Goal: Find specific page/section: Find specific page/section

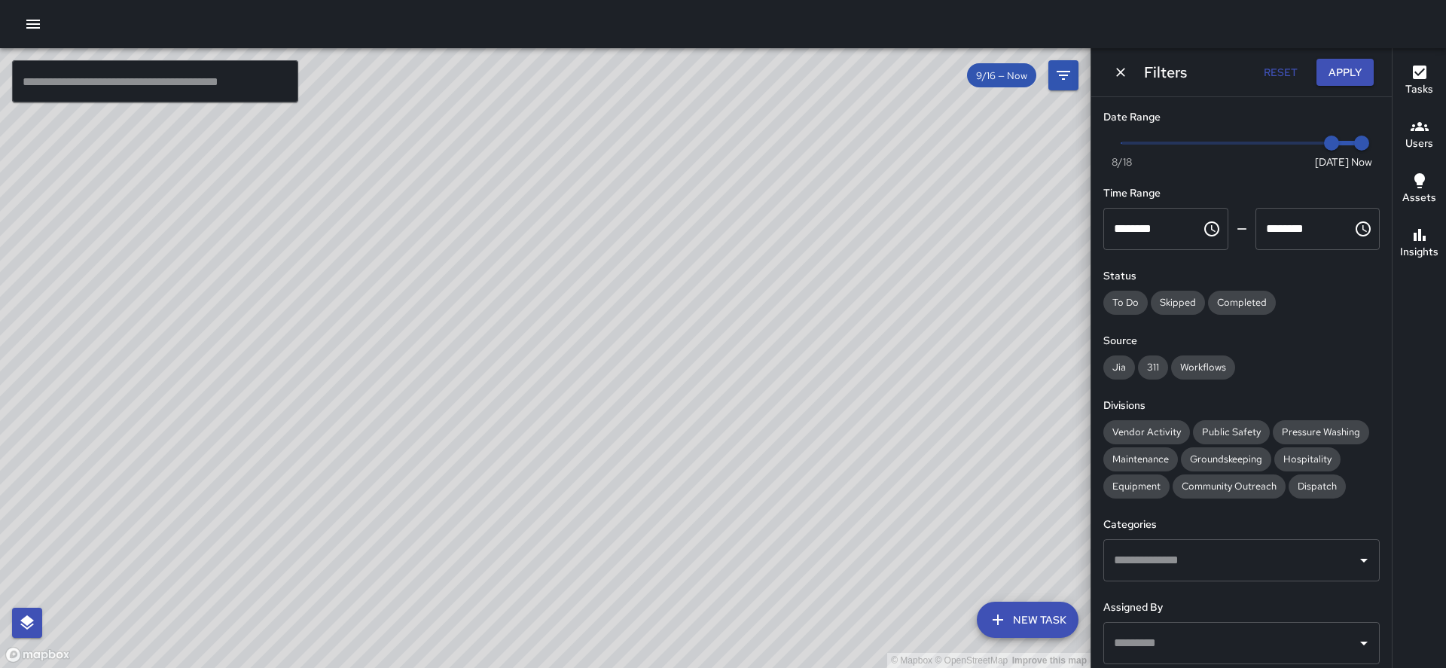
scroll to position [131, 0]
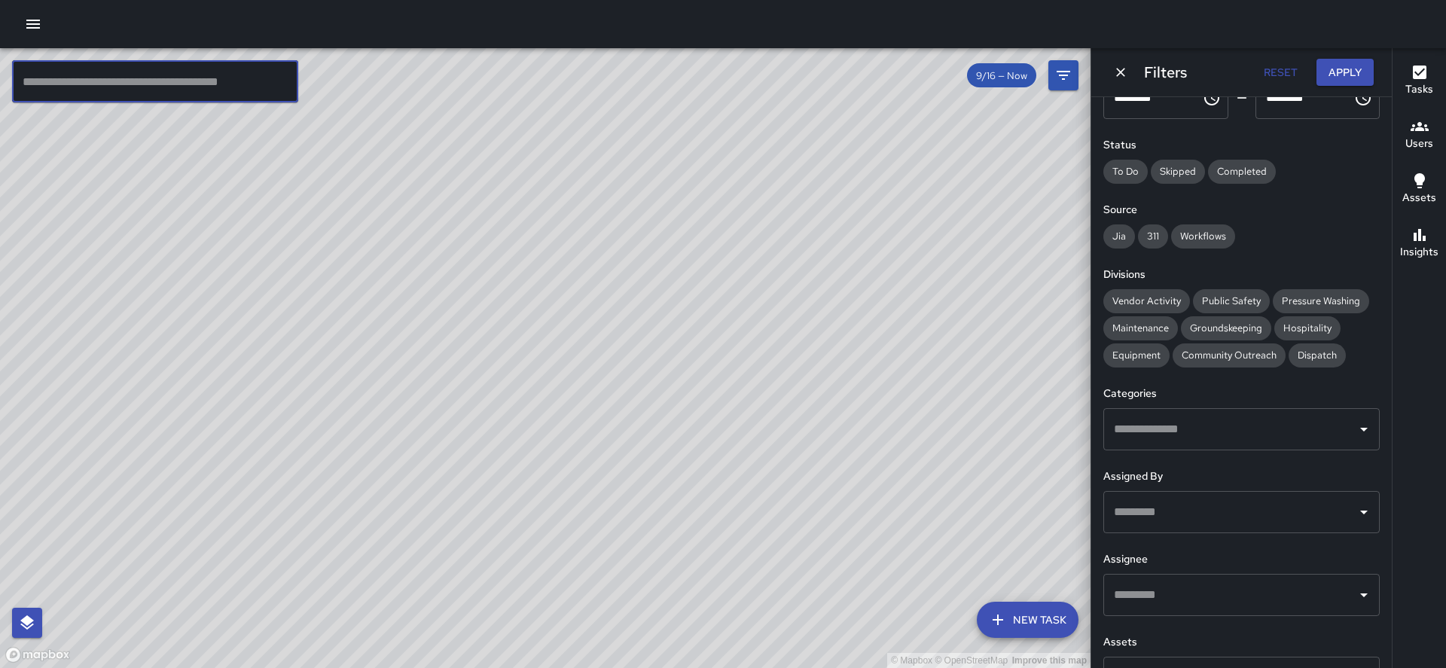
click at [120, 94] on input "text" at bounding box center [155, 81] width 286 height 42
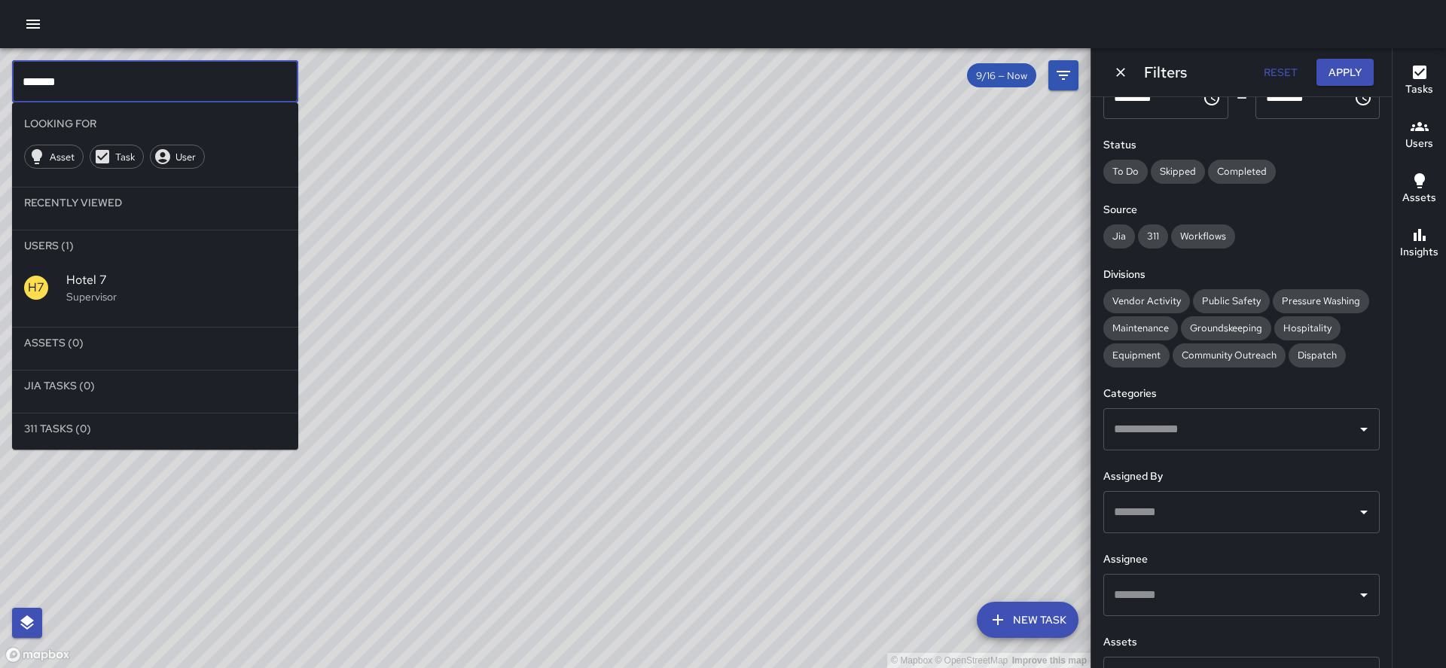
type input "*******"
click at [84, 289] on p "Supervisor" at bounding box center [176, 296] width 220 height 15
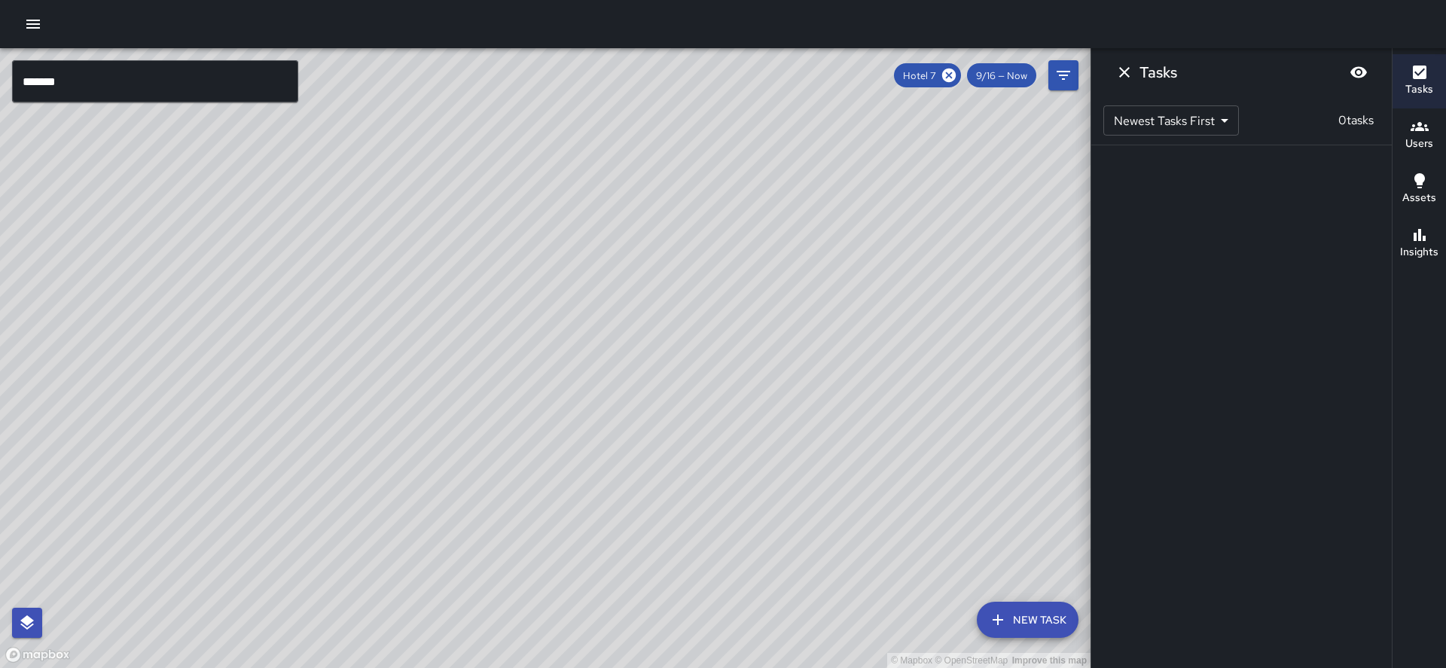
drag, startPoint x: 522, startPoint y: 202, endPoint x: 348, endPoint y: 330, distance: 216.0
click at [348, 330] on div "© Mapbox © OpenStreetMap Improve this map" at bounding box center [545, 358] width 1091 height 620
click at [1060, 75] on icon "Filters" at bounding box center [1064, 75] width 14 height 9
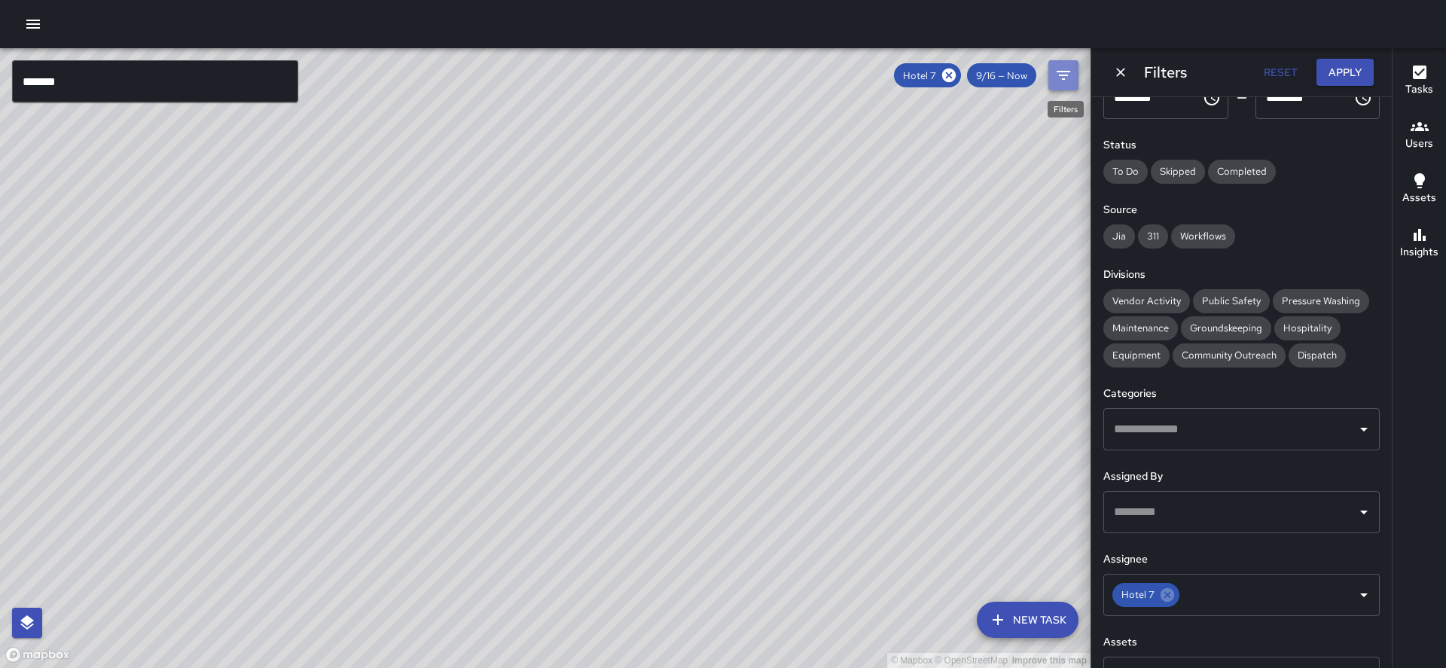
click at [1059, 69] on icon "Filters" at bounding box center [1064, 75] width 18 height 18
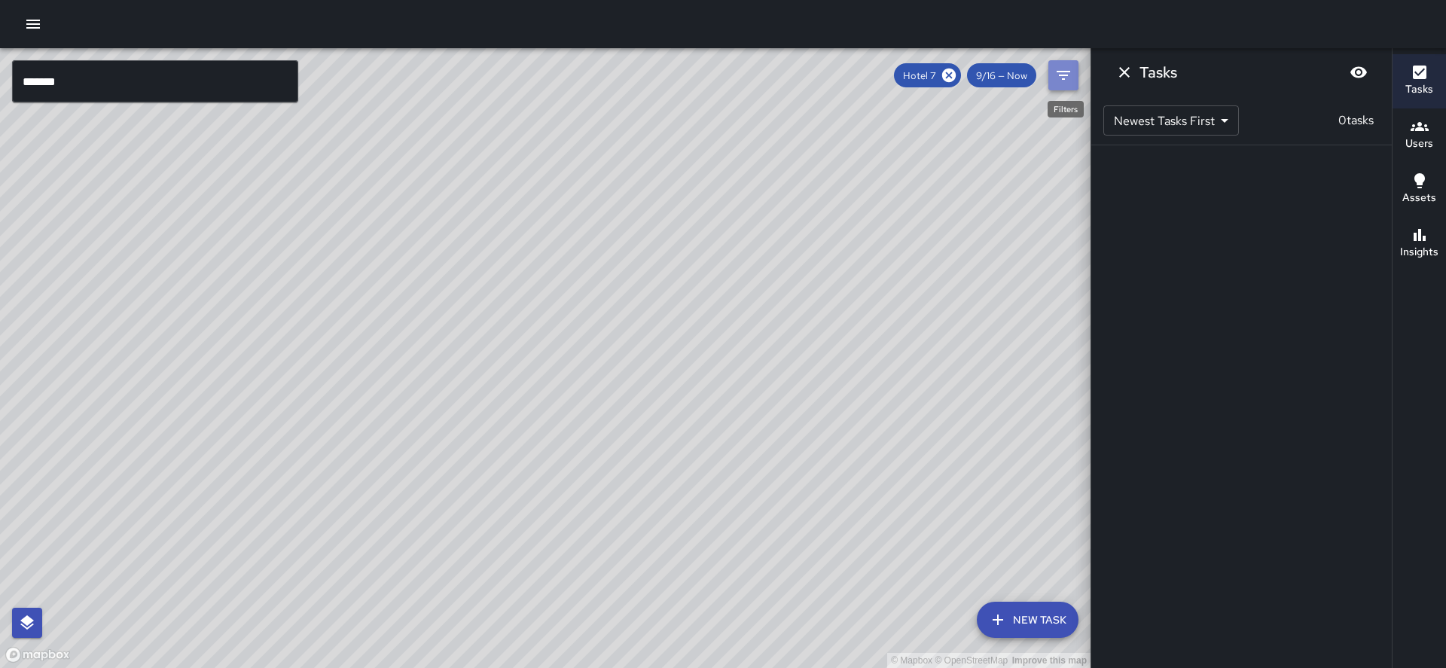
click at [1059, 71] on icon "Filters" at bounding box center [1064, 75] width 14 height 9
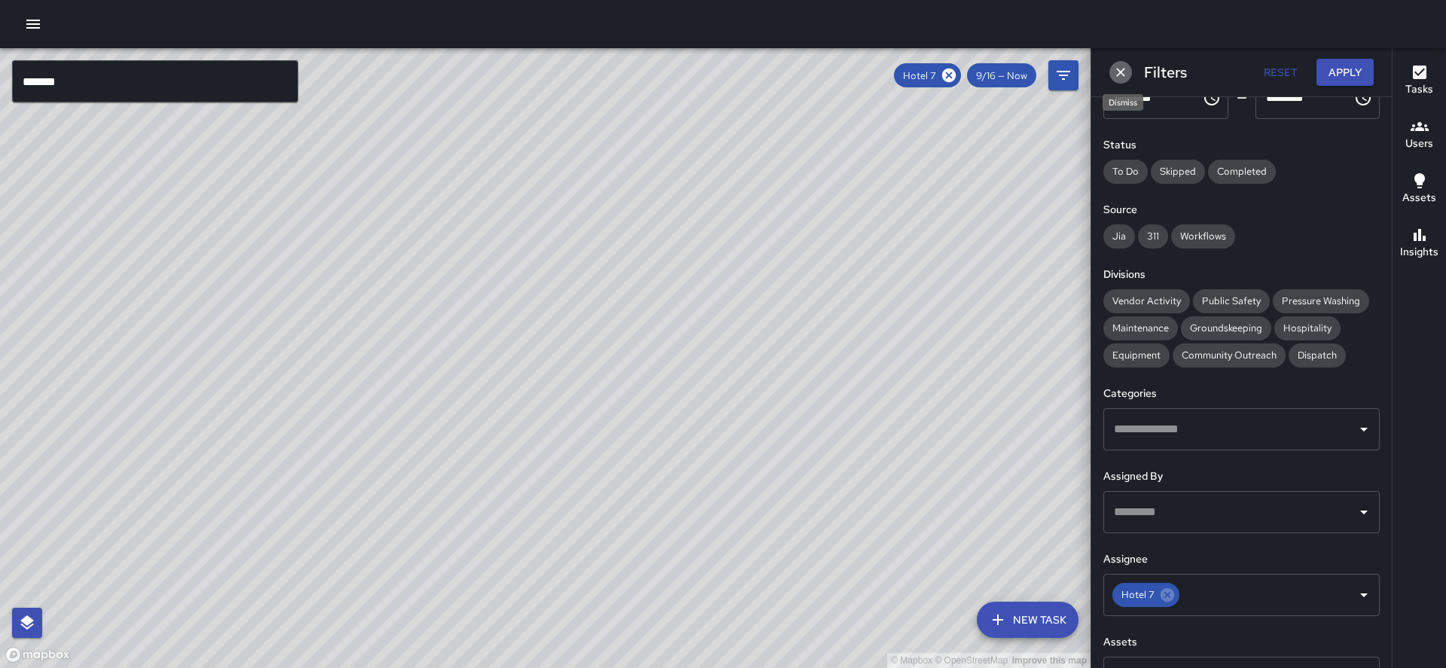
click at [1122, 69] on icon "Dismiss" at bounding box center [1120, 72] width 15 height 15
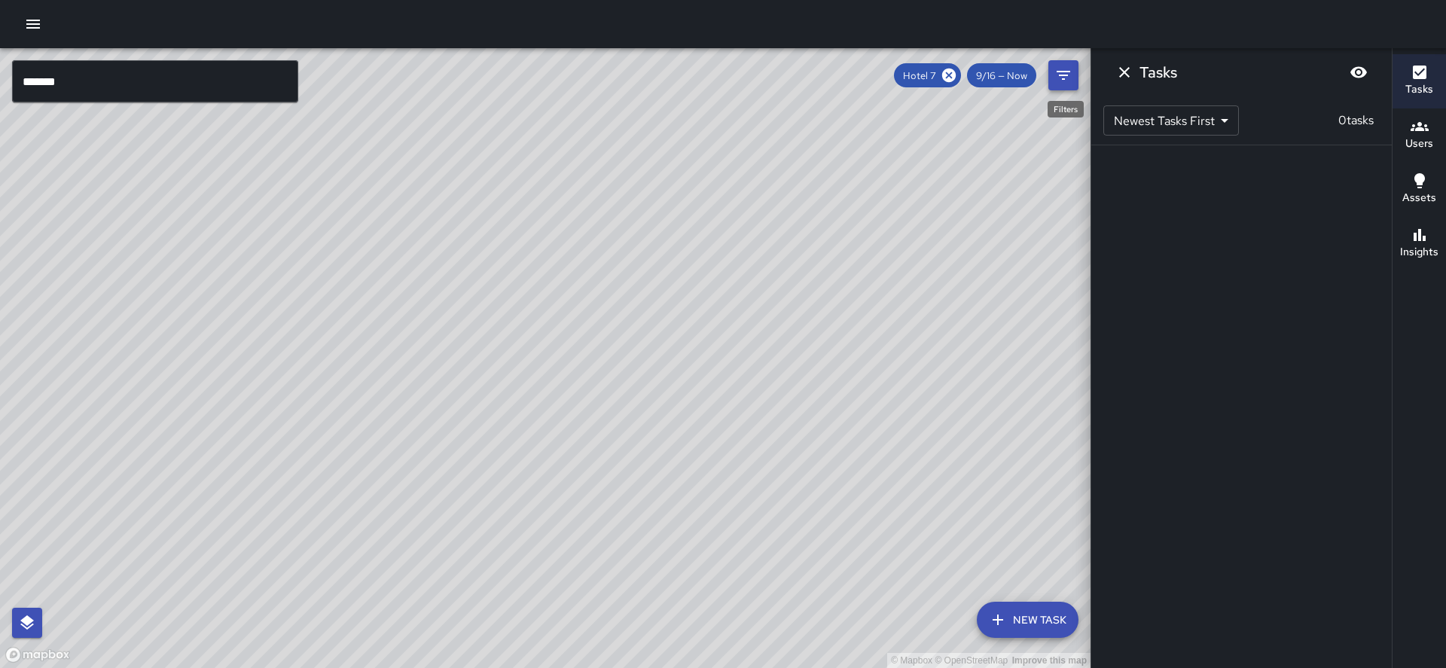
click at [1076, 72] on button "Filters" at bounding box center [1064, 75] width 30 height 30
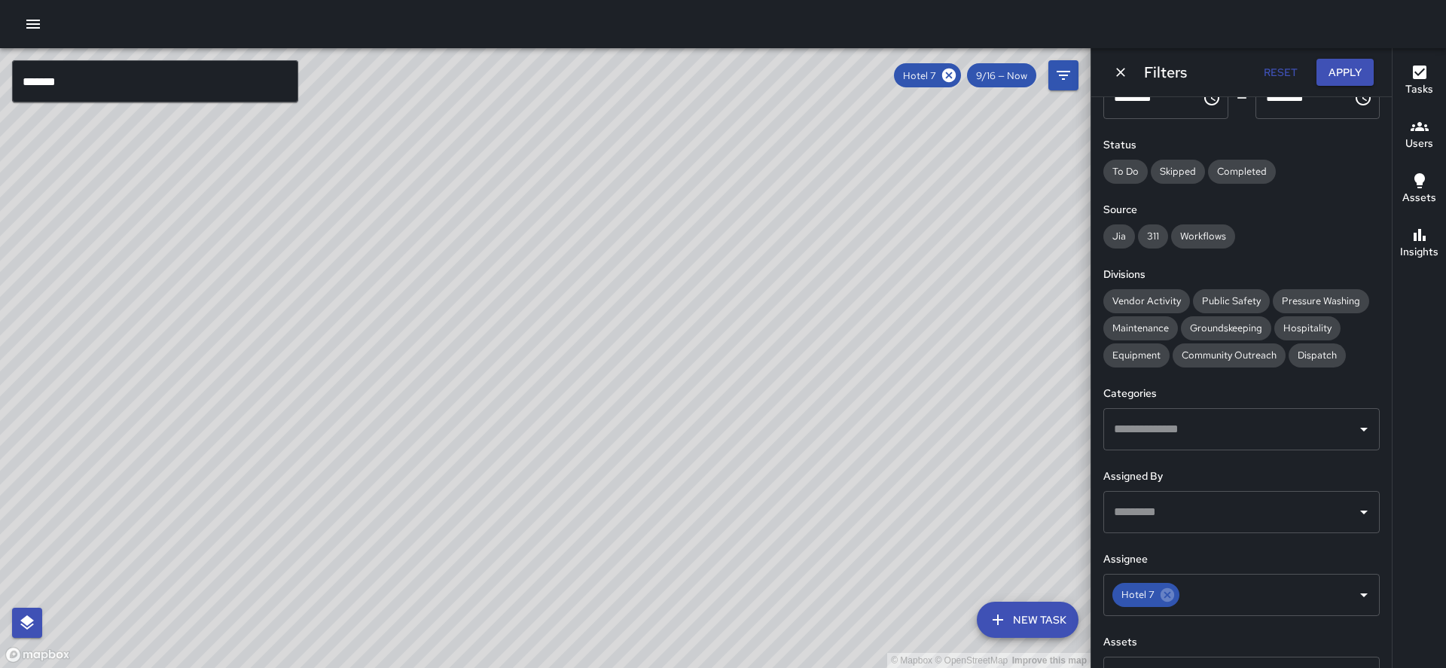
click at [991, 74] on span "9/16 — Now" at bounding box center [1001, 75] width 69 height 13
click at [870, 256] on div "© Mapbox © OpenStreetMap Improve this map" at bounding box center [545, 358] width 1091 height 620
click at [780, 337] on div "© Mapbox © OpenStreetMap Improve this map" at bounding box center [545, 358] width 1091 height 620
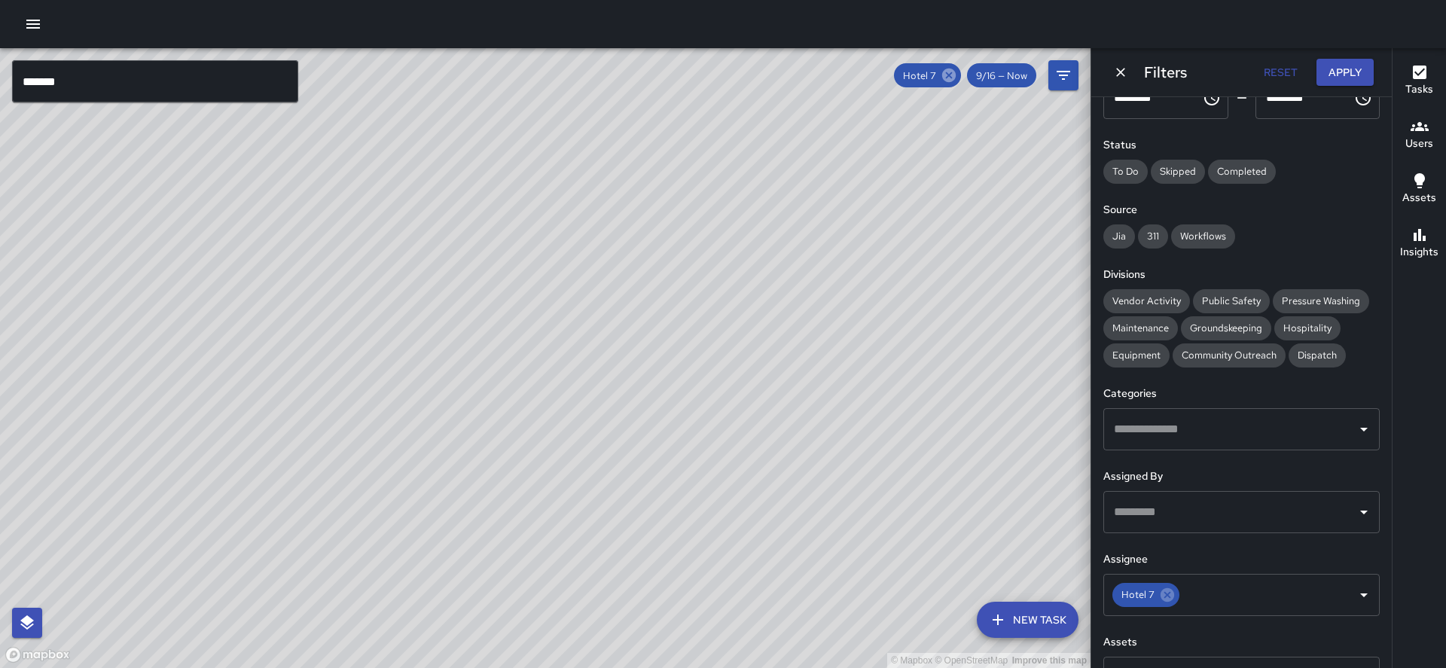
click at [956, 69] on icon at bounding box center [949, 76] width 14 height 14
drag, startPoint x: 710, startPoint y: 232, endPoint x: 682, endPoint y: 296, distance: 70.1
click at [682, 296] on div "© Mapbox © OpenStreetMap Improve this map" at bounding box center [545, 358] width 1091 height 620
drag, startPoint x: 670, startPoint y: 219, endPoint x: 566, endPoint y: 304, distance: 133.3
click at [566, 304] on div "© Mapbox © OpenStreetMap Improve this map" at bounding box center [545, 358] width 1091 height 620
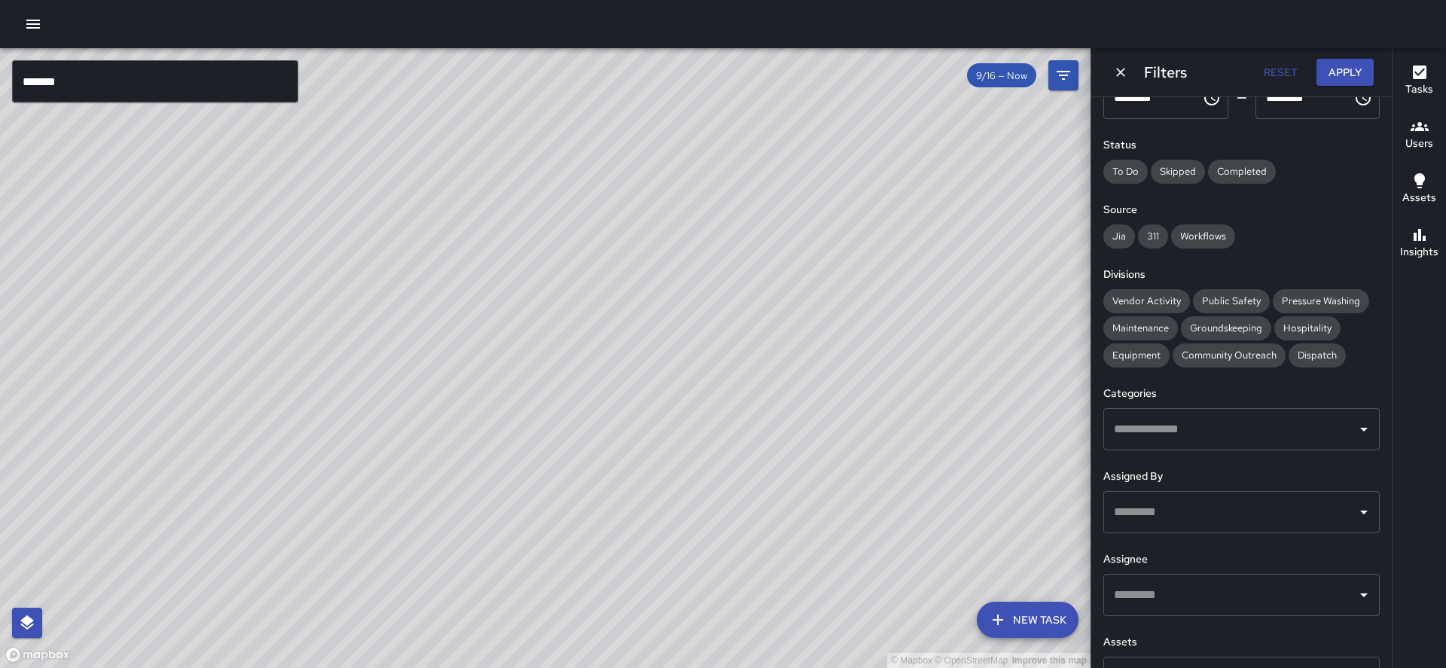
drag, startPoint x: 657, startPoint y: 181, endPoint x: 572, endPoint y: 308, distance: 153.1
click at [572, 308] on div "© Mapbox © OpenStreetMap Improve this map" at bounding box center [545, 358] width 1091 height 620
drag, startPoint x: 691, startPoint y: 261, endPoint x: 727, endPoint y: 246, distance: 38.2
click at [727, 246] on div "© Mapbox © OpenStreetMap Improve this map" at bounding box center [545, 358] width 1091 height 620
